Goal: Information Seeking & Learning: Learn about a topic

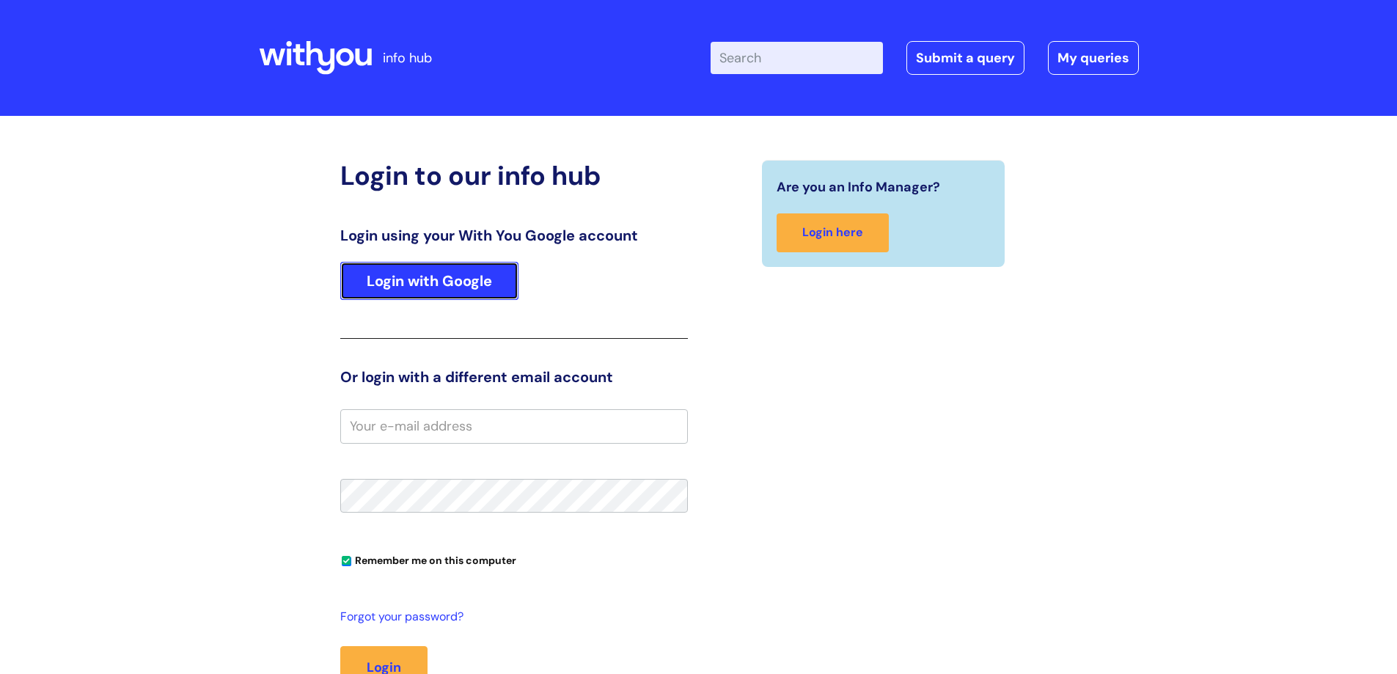
click at [442, 268] on link "Login with Google" at bounding box center [429, 281] width 178 height 38
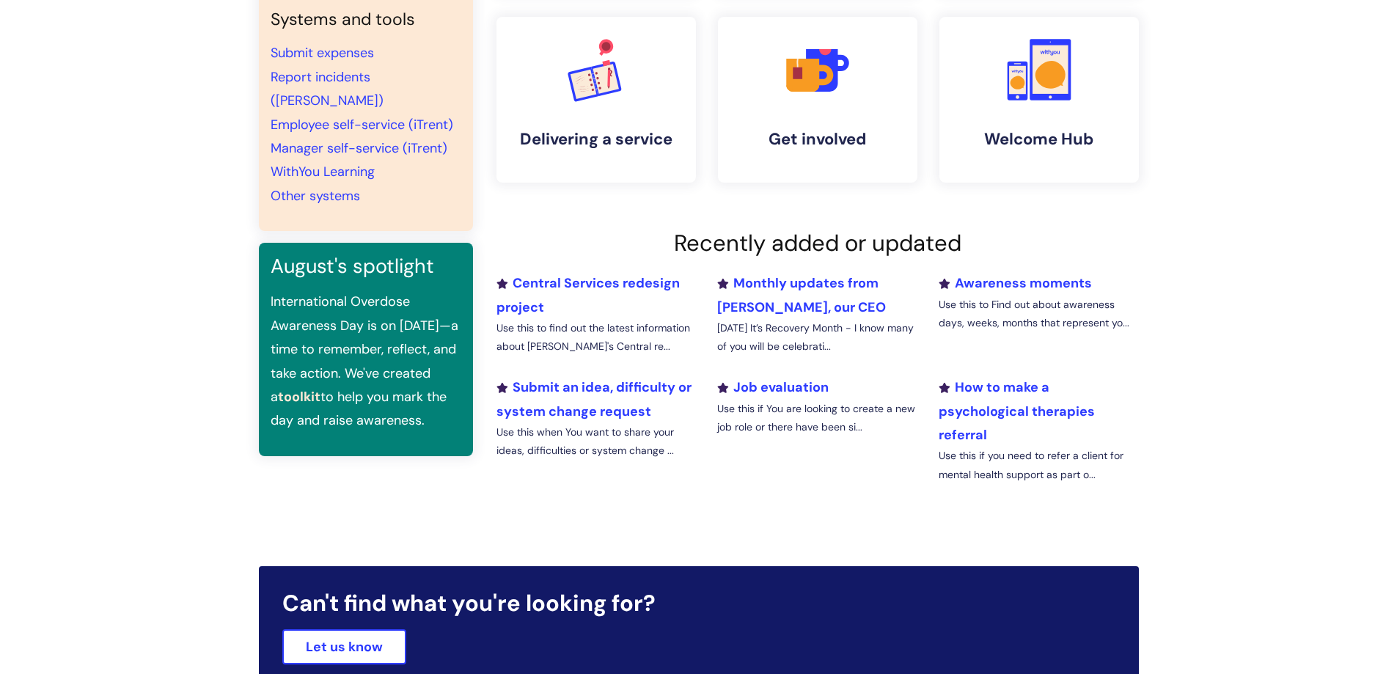
scroll to position [367, 0]
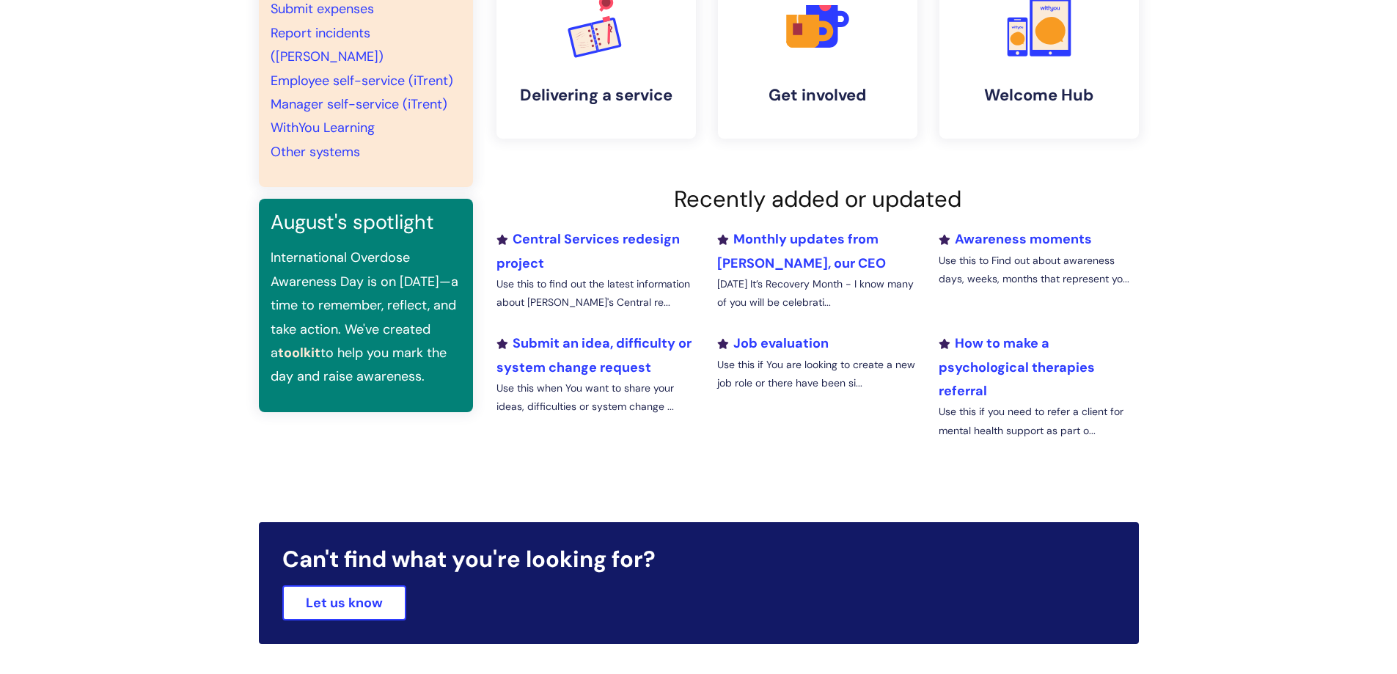
drag, startPoint x: 814, startPoint y: 370, endPoint x: 827, endPoint y: 384, distance: 19.2
click at [827, 384] on p "Use this if You are looking to create a new job role or there have been si..." at bounding box center [817, 374] width 200 height 37
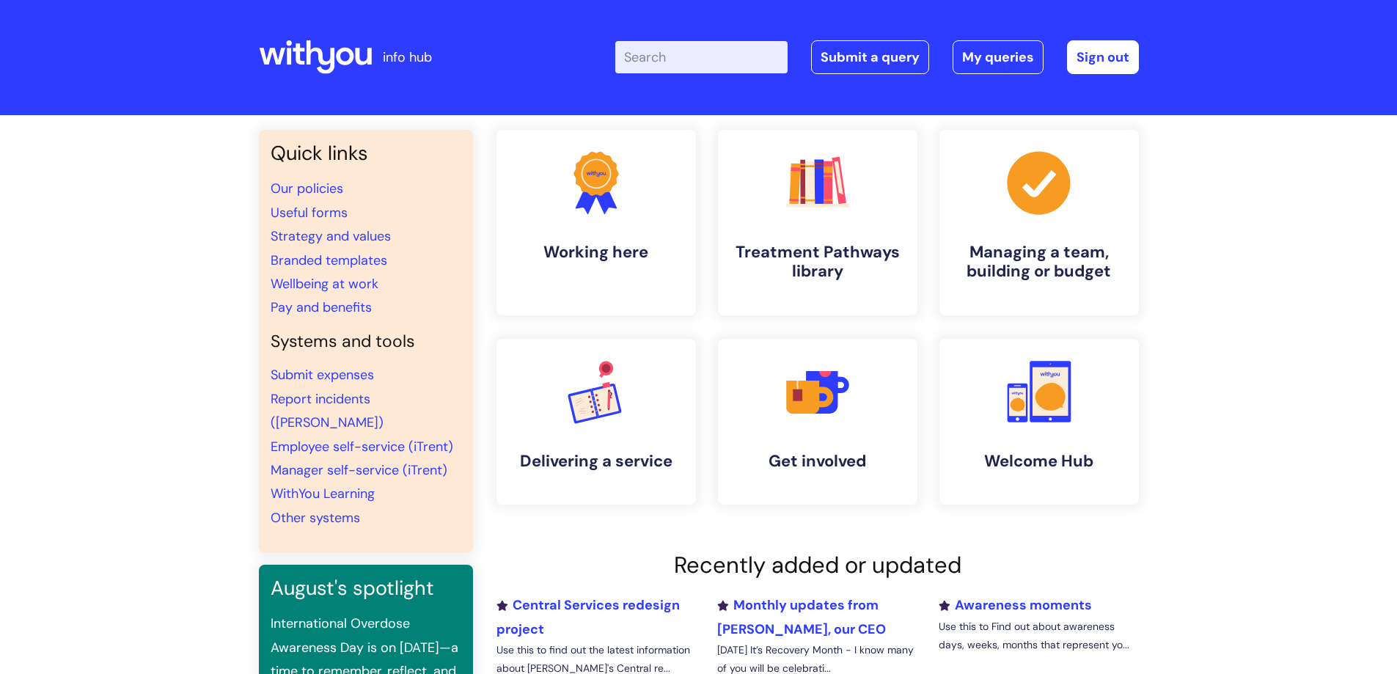
scroll to position [0, 0]
